Goal: Task Accomplishment & Management: Complete application form

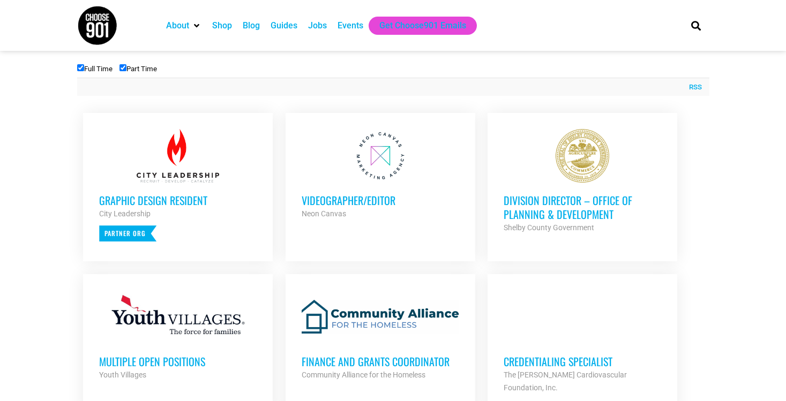
scroll to position [391, 0]
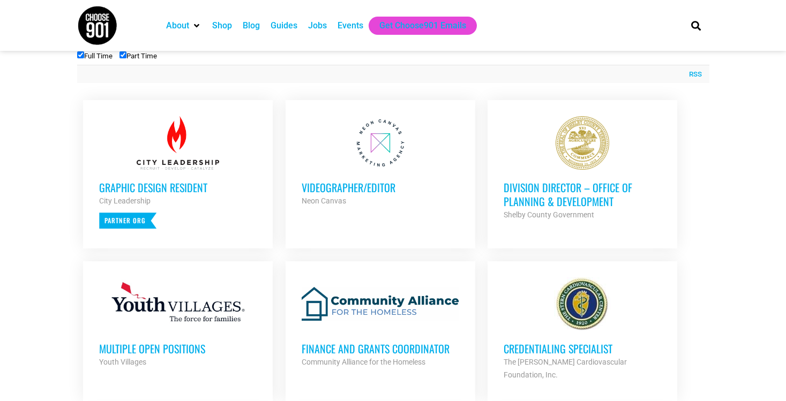
click at [126, 58] on label "Part Time" at bounding box center [138, 56] width 38 height 8
click at [126, 58] on input "Part Time" at bounding box center [122, 54] width 7 height 7
checkbox input "false"
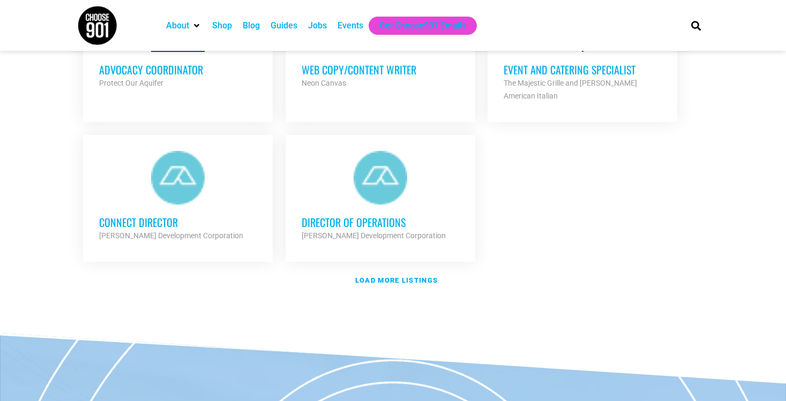
scroll to position [1264, 0]
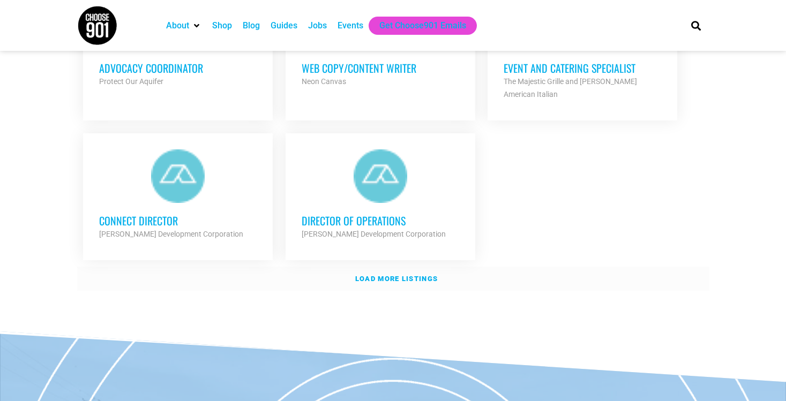
click at [372, 278] on strong "Load more listings" at bounding box center [396, 279] width 83 height 8
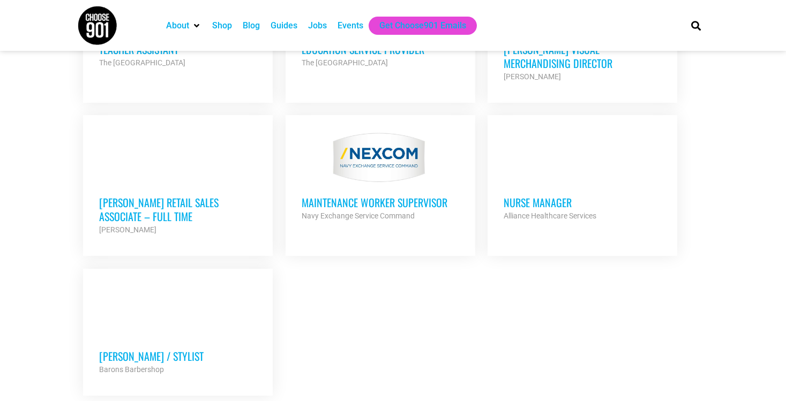
scroll to position [2207, 0]
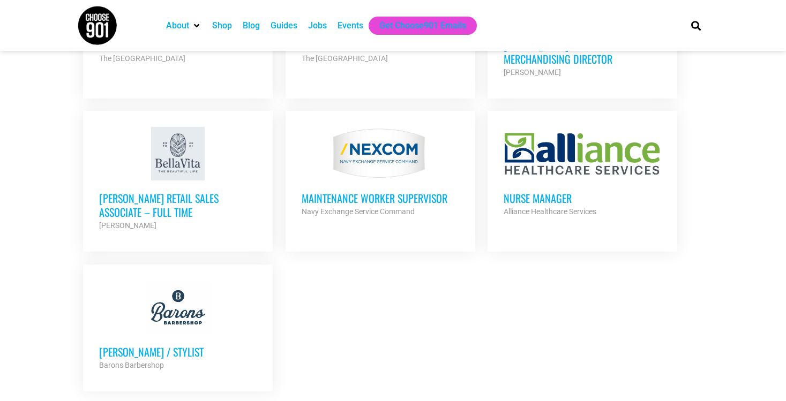
click at [128, 197] on h3 "[PERSON_NAME] Retail Sales Associate – Full Time" at bounding box center [178, 205] width 158 height 28
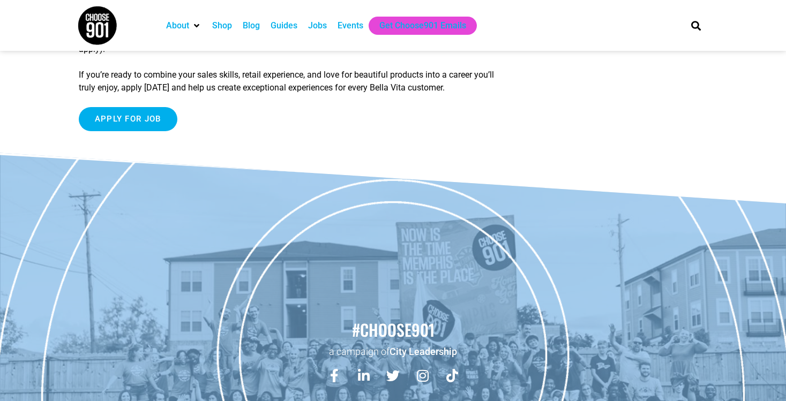
scroll to position [499, 0]
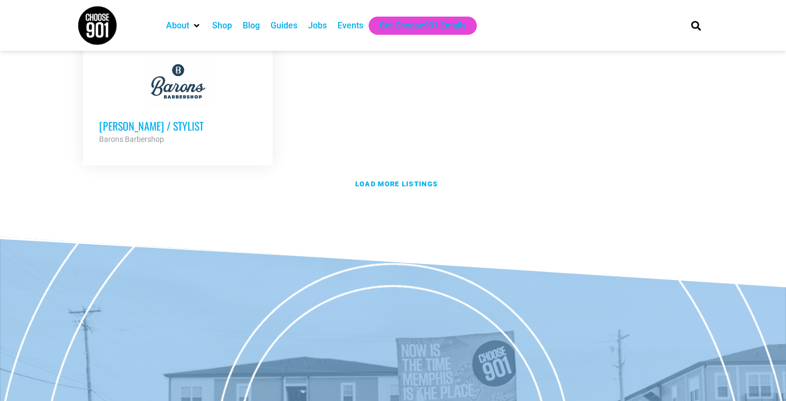
scroll to position [2121, 0]
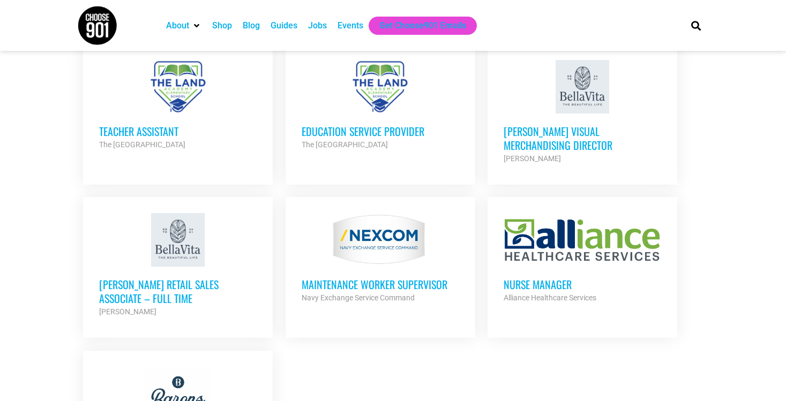
click at [543, 154] on div "[PERSON_NAME]" at bounding box center [583, 158] width 158 height 13
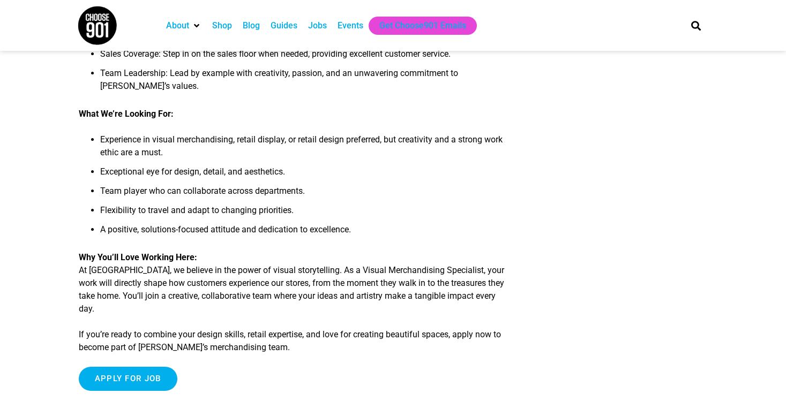
scroll to position [420, 0]
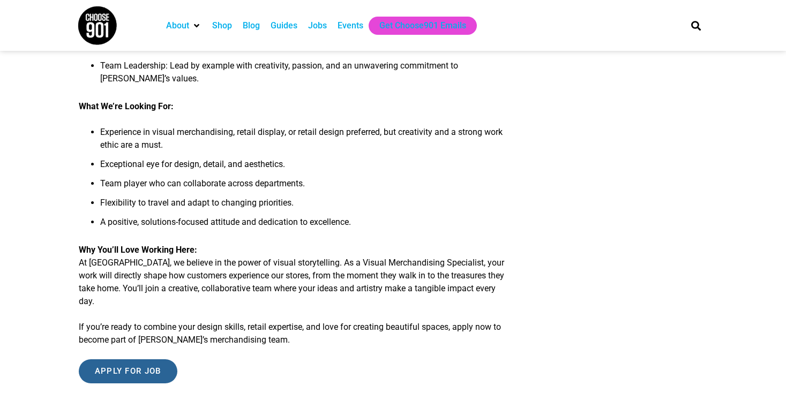
click at [126, 361] on input "Apply for job" at bounding box center [128, 372] width 99 height 24
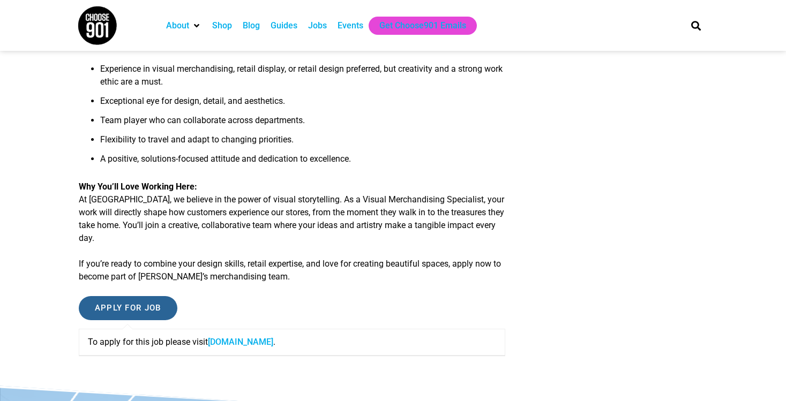
scroll to position [502, 0]
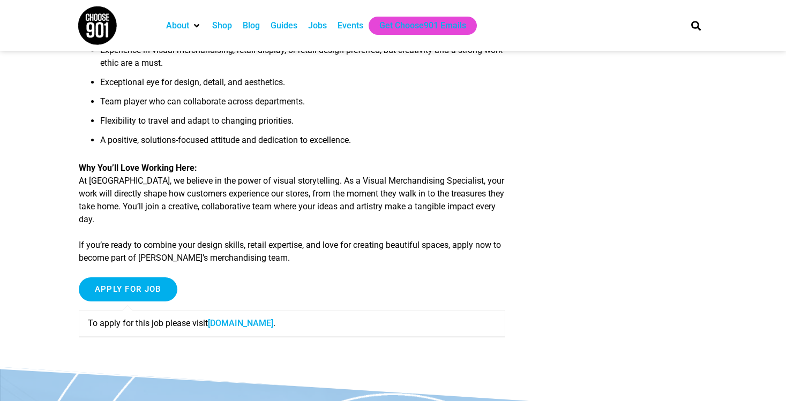
click at [250, 318] on link "shopbellavita.isolvedhire.com" at bounding box center [240, 323] width 65 height 10
